Goal: Check status: Check status

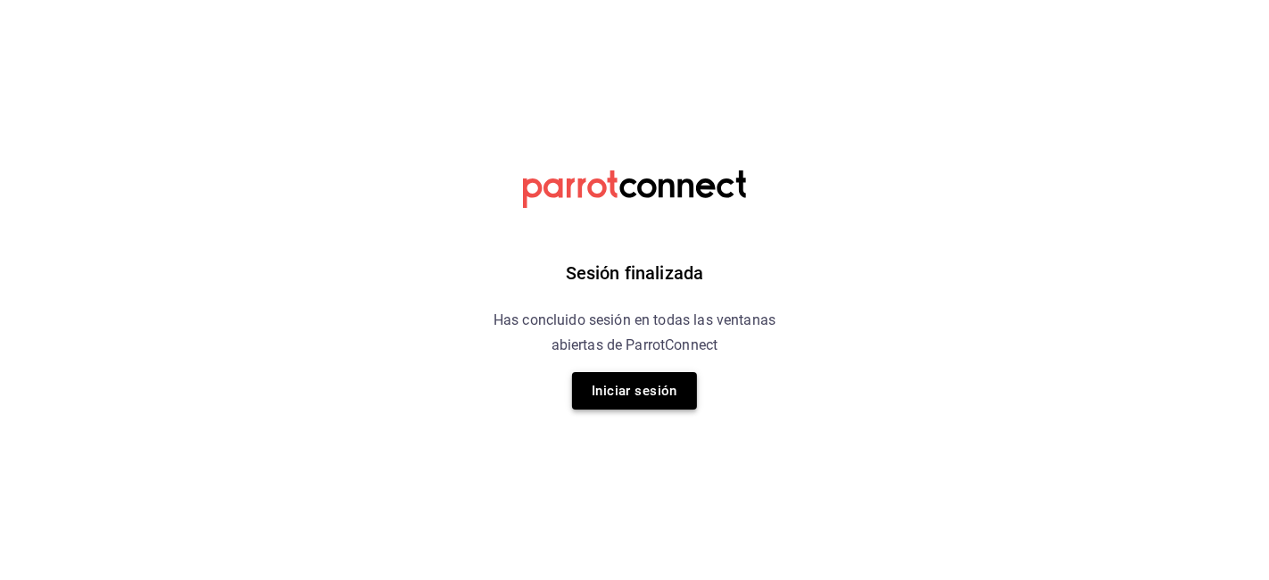
click at [603, 396] on button "Iniciar sesión" at bounding box center [634, 390] width 125 height 37
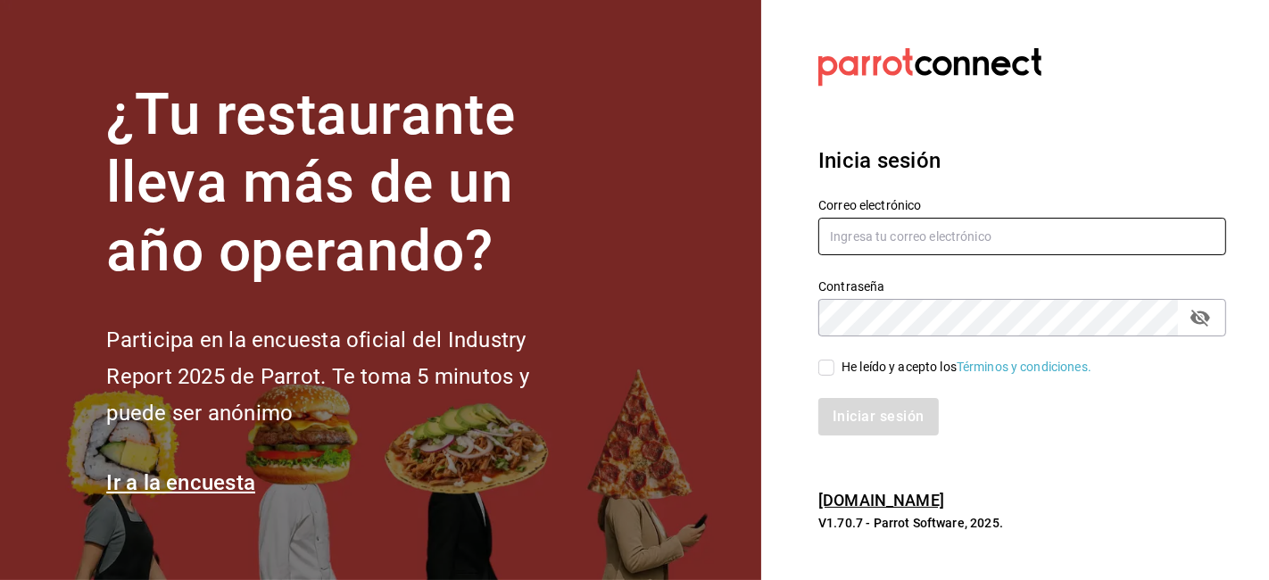
click at [986, 243] on input "text" at bounding box center [1022, 236] width 408 height 37
type input "juliorsmatus11@gmail.com"
click at [825, 370] on input "He leído y acepto los Términos y condiciones." at bounding box center [826, 368] width 16 height 16
checkbox input "true"
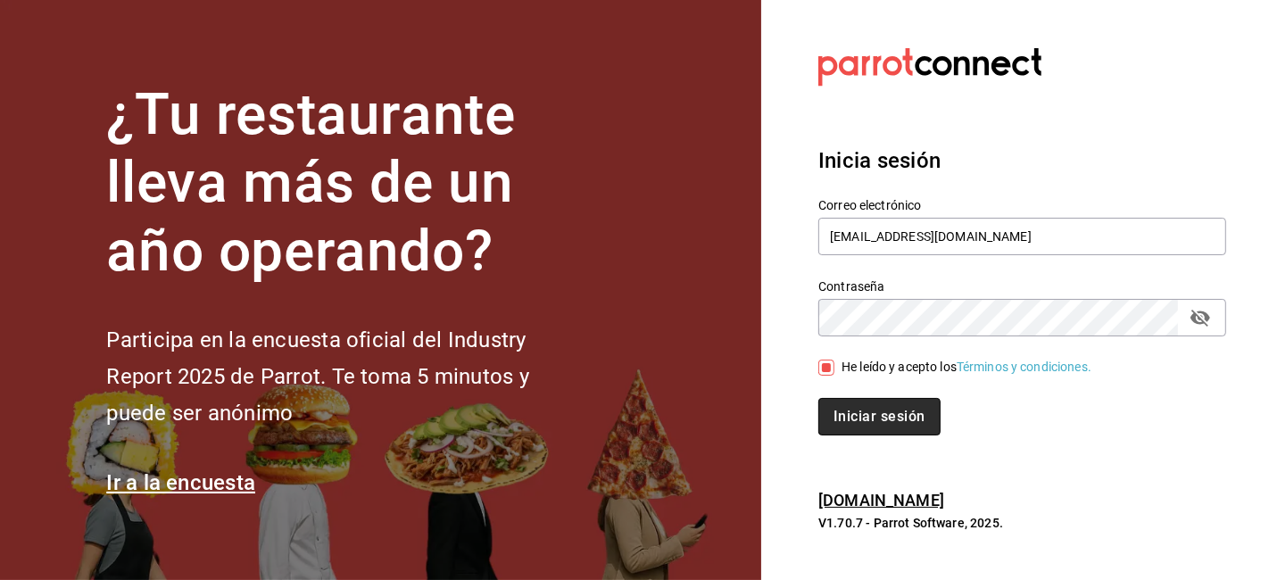
click at [849, 432] on button "Iniciar sesión" at bounding box center [878, 416] width 121 height 37
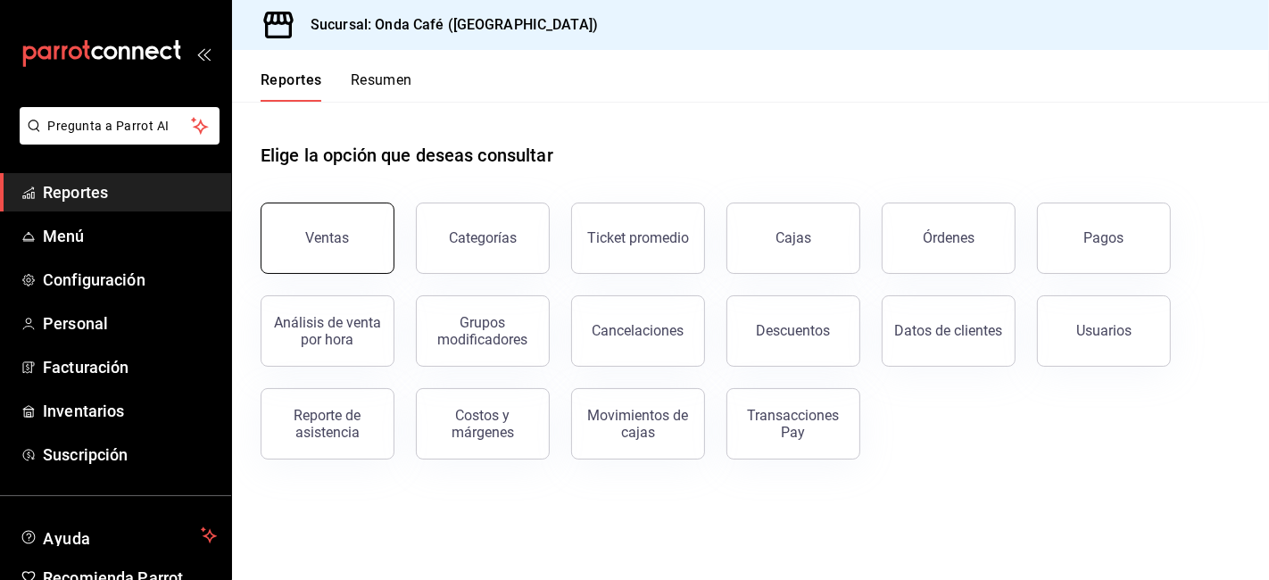
click at [323, 211] on button "Ventas" at bounding box center [328, 238] width 134 height 71
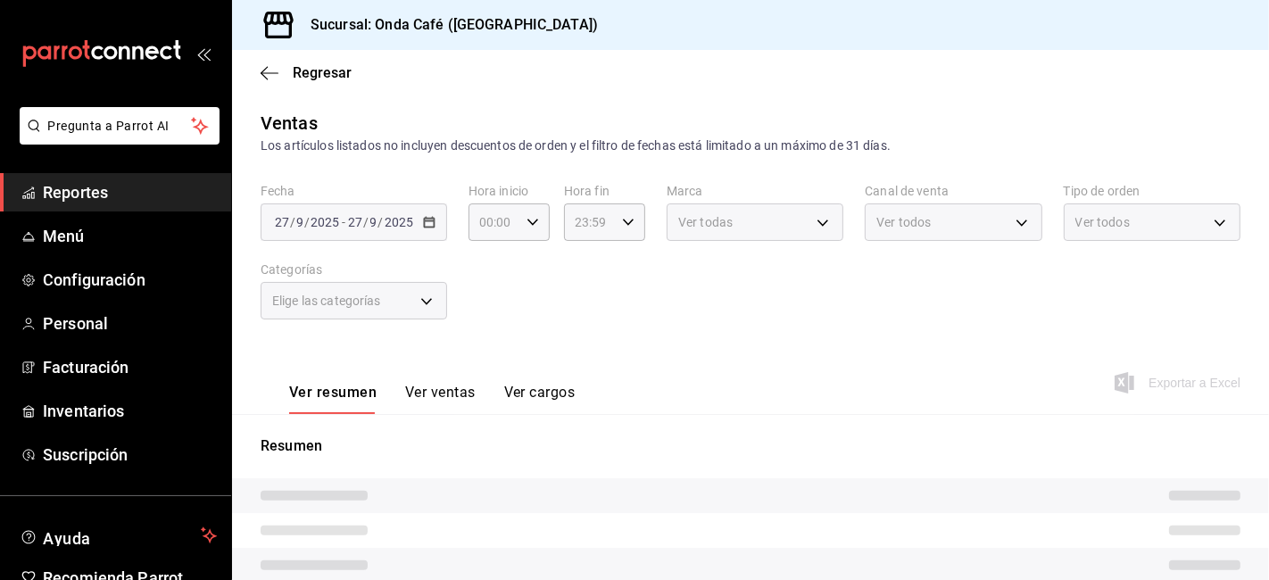
click at [435, 228] on div "[DATE] [DATE] - [DATE] [DATE]" at bounding box center [354, 221] width 186 height 37
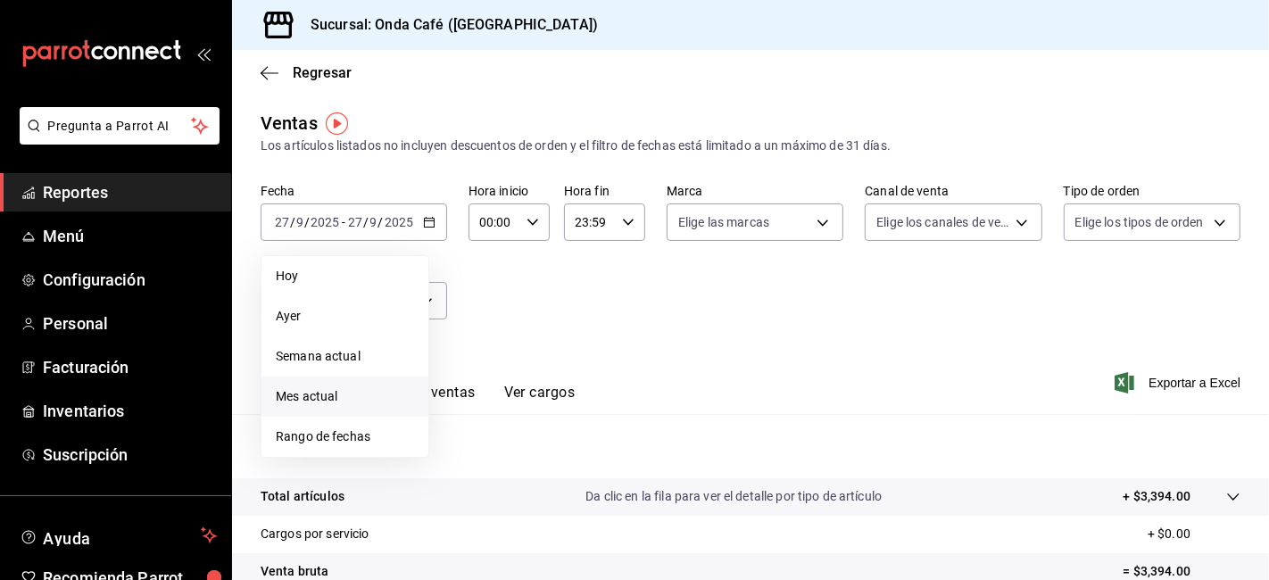
click at [327, 406] on li "Mes actual" at bounding box center [344, 397] width 167 height 40
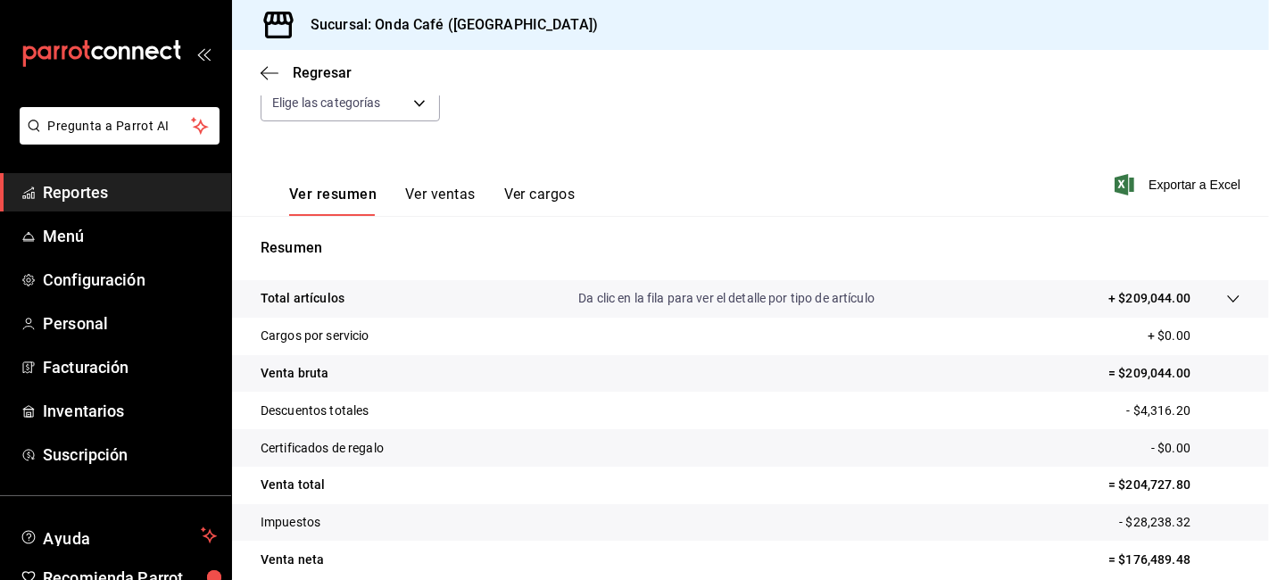
scroll to position [275, 0]
